Goal: Information Seeking & Learning: Learn about a topic

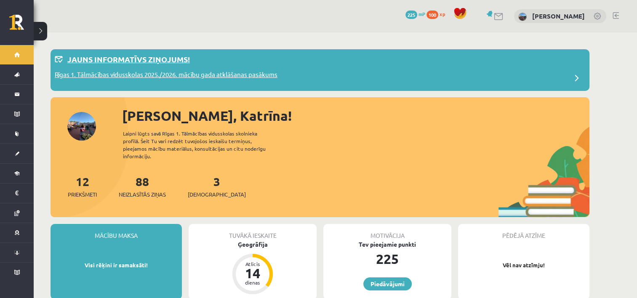
click at [250, 70] on p "Rīgas 1. Tālmācības vidusskolas 2025./2026. mācību gada atklāšanas pasākums" at bounding box center [166, 76] width 223 height 12
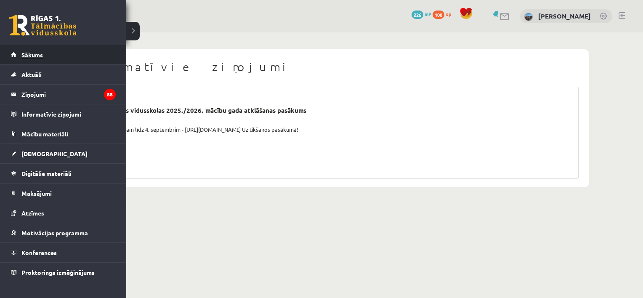
click at [103, 51] on link "Sākums" at bounding box center [63, 54] width 105 height 19
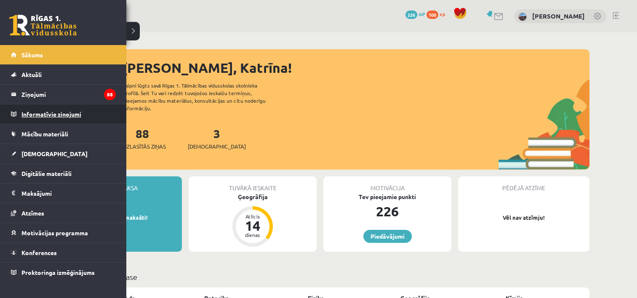
click at [24, 112] on legend "Informatīvie ziņojumi 0" at bounding box center [68, 113] width 94 height 19
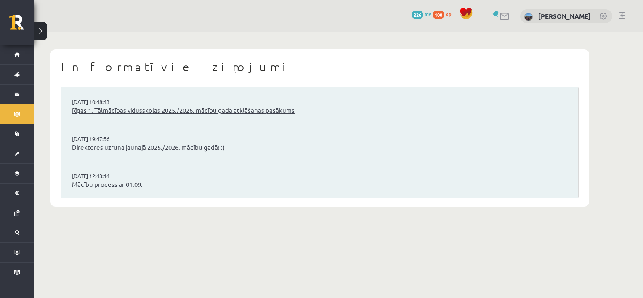
click at [166, 108] on link "Rīgas 1. Tālmācības vidusskolas 2025./2026. mācību gada atklāšanas pasākums" at bounding box center [320, 111] width 496 height 10
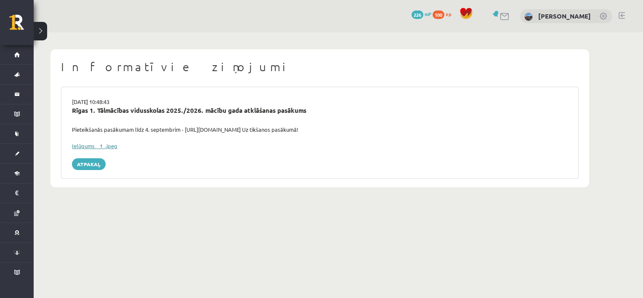
click at [82, 144] on link "Ielūgums__1_.jpeg" at bounding box center [94, 145] width 45 height 7
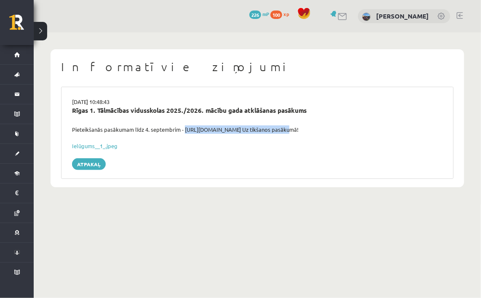
drag, startPoint x: 183, startPoint y: 130, endPoint x: 287, endPoint y: 128, distance: 103.5
click at [287, 128] on div "Pieteikšanās pasākumam līdz 4. septembrim - [URL][DOMAIN_NAME] Uz tikšanos pasā…" at bounding box center [257, 129] width 383 height 8
copy div "[URL][DOMAIN_NAME] U"
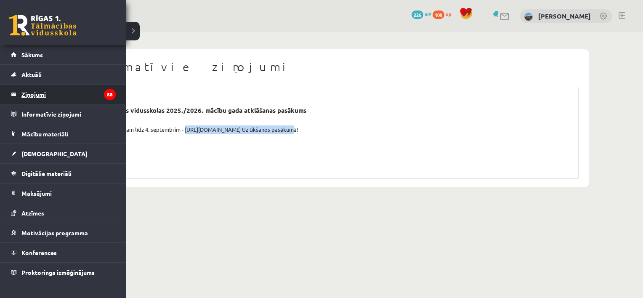
click at [77, 89] on legend "Ziņojumi 88" at bounding box center [68, 94] width 94 height 19
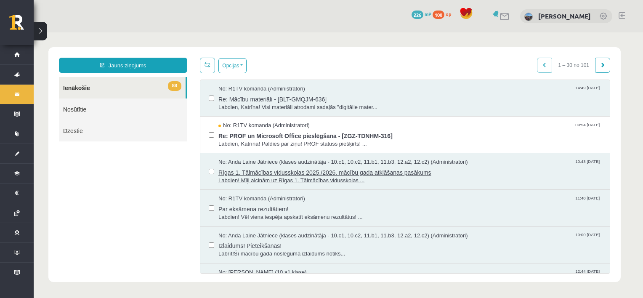
click at [362, 175] on span "Rīgas 1. Tālmācības vidusskolas 2025./2026. mācību gada atklāšanas pasākums" at bounding box center [409, 171] width 383 height 11
